Goal: Information Seeking & Learning: Learn about a topic

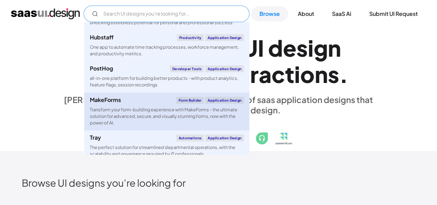
scroll to position [487, 0]
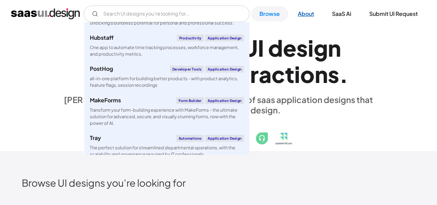
click at [305, 16] on link "About" at bounding box center [306, 13] width 33 height 15
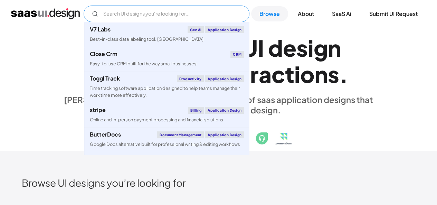
click at [114, 12] on input "Email Form" at bounding box center [167, 14] width 166 height 17
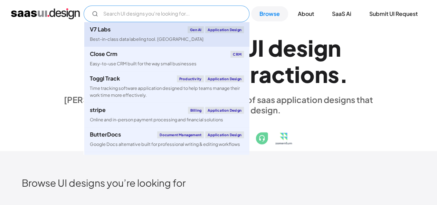
click at [158, 29] on div "V7 Labs Gen AI Application Design" at bounding box center [167, 29] width 154 height 7
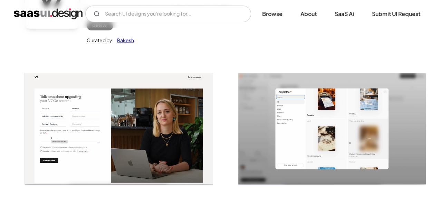
scroll to position [90, 0]
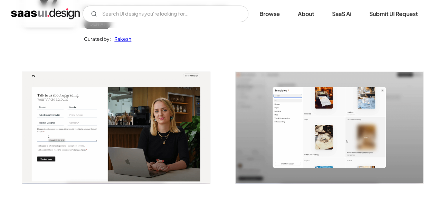
click at [115, 130] on img "open lightbox" at bounding box center [116, 127] width 188 height 111
